Goal: Information Seeking & Learning: Learn about a topic

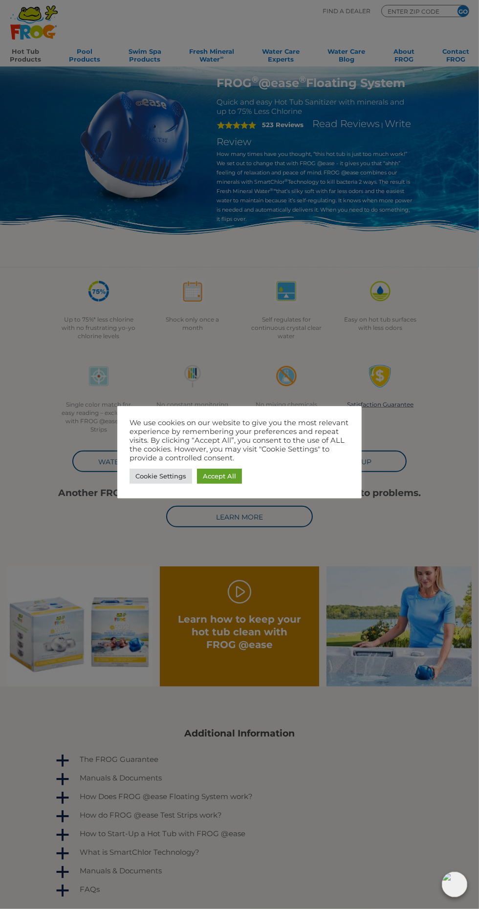
click at [216, 476] on link "Accept All" at bounding box center [219, 476] width 45 height 15
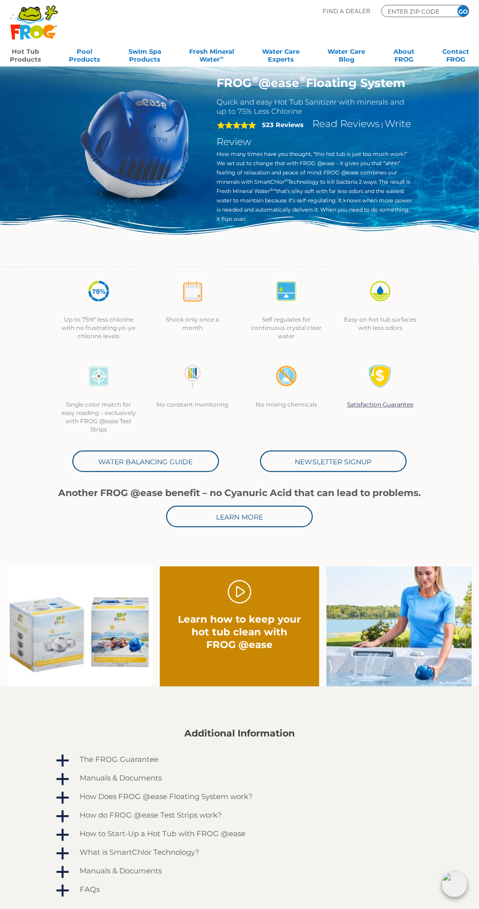
click at [407, 11] on input "ENTER ZIP CODE" at bounding box center [416, 11] width 59 height 9
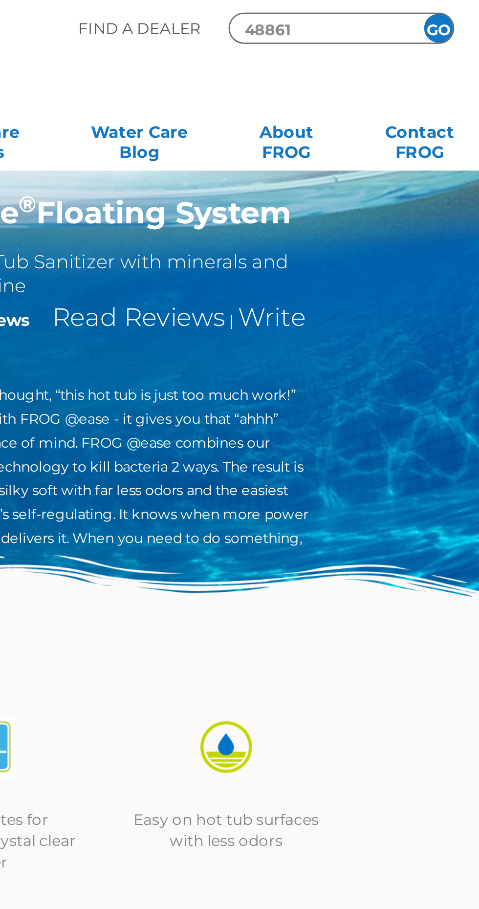
type input "48861"
click at [464, 11] on input "GO" at bounding box center [463, 10] width 11 height 11
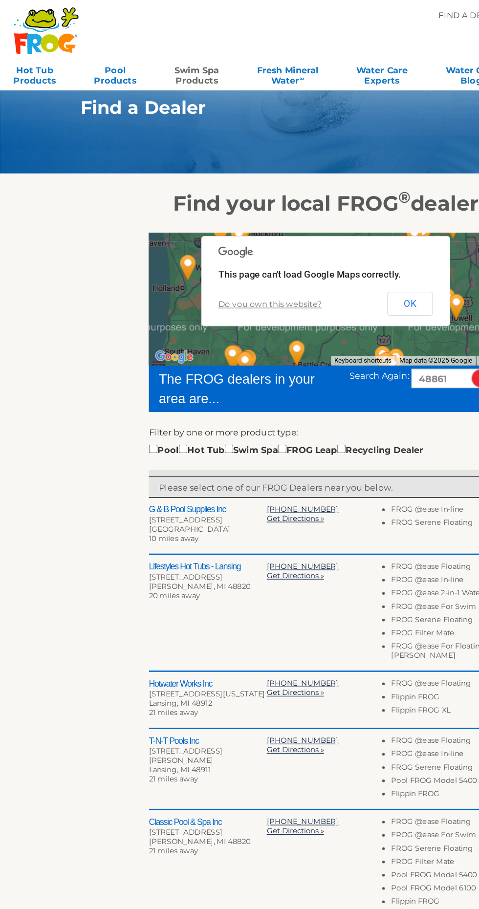
click at [141, 55] on link "Swim Spa Products" at bounding box center [145, 54] width 33 height 20
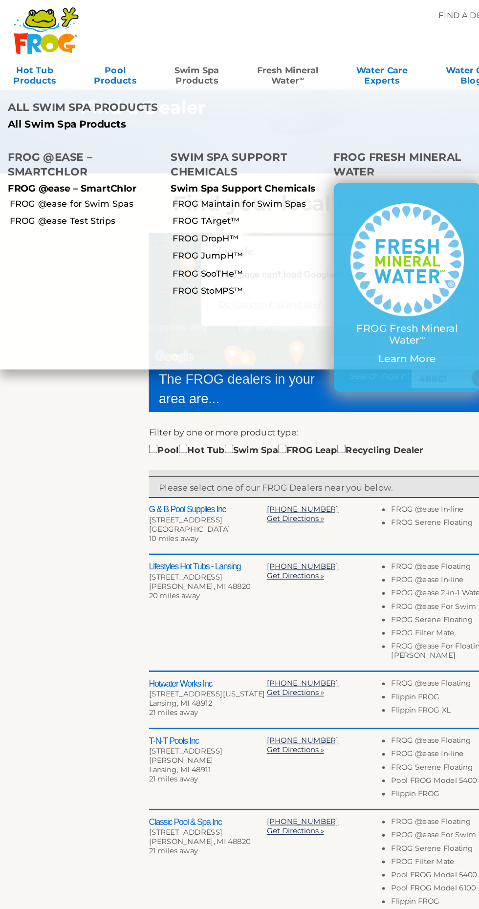
click at [215, 51] on link "Fresh Mineral Water ∞" at bounding box center [211, 54] width 45 height 20
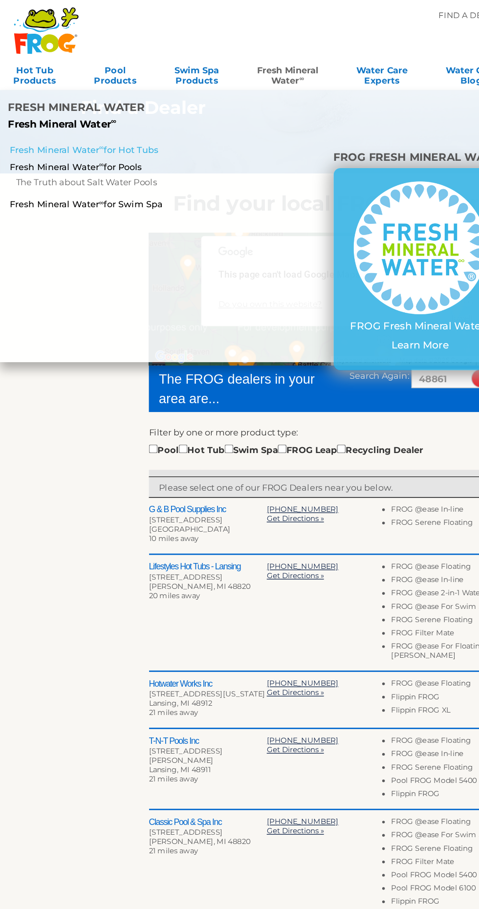
click at [28, 106] on link "Fresh Mineral Water ∞ for Hot Tubs" at bounding box center [82, 110] width 150 height 9
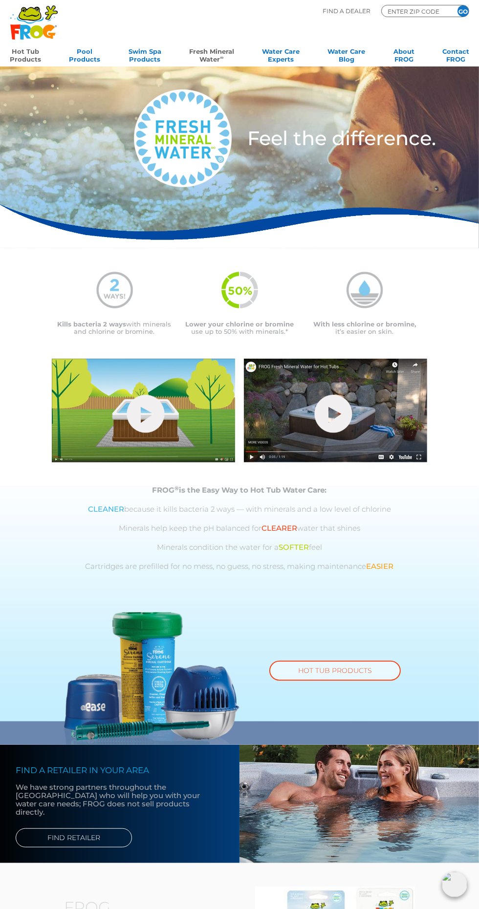
click at [10, 57] on link "Hot Tub Products" at bounding box center [25, 54] width 31 height 20
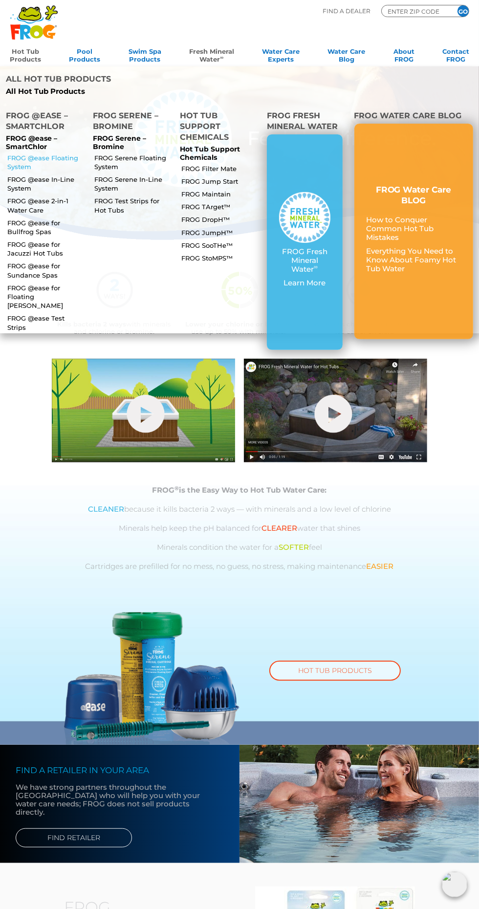
click at [32, 154] on link "FROG @ease Floating System" at bounding box center [45, 163] width 77 height 18
